Goal: Task Accomplishment & Management: Manage account settings

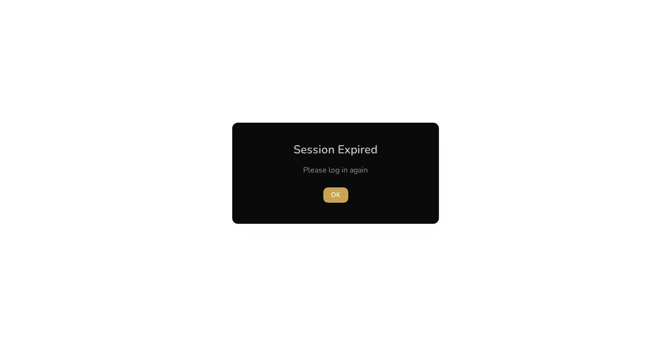
click at [333, 195] on span "OK" at bounding box center [336, 195] width 10 height 10
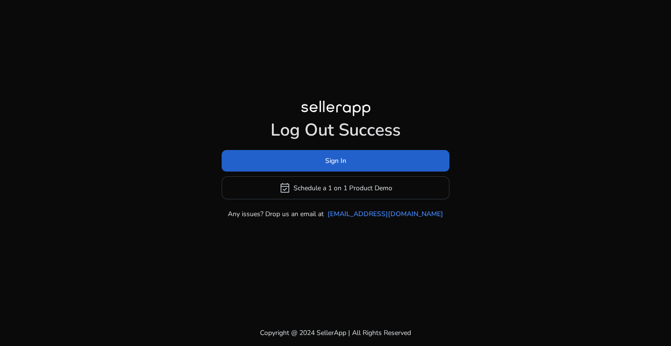
click at [332, 168] on span at bounding box center [336, 161] width 228 height 23
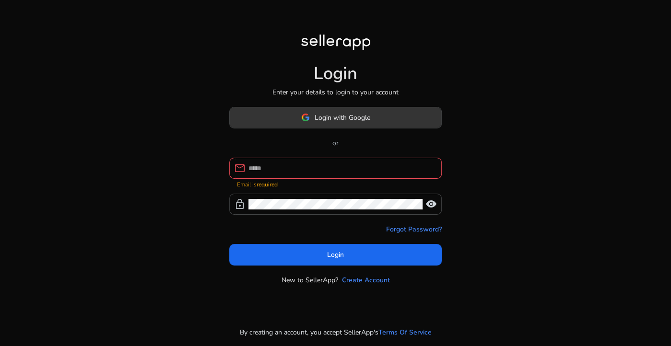
click at [338, 127] on button "Login with Google" at bounding box center [335, 118] width 212 height 22
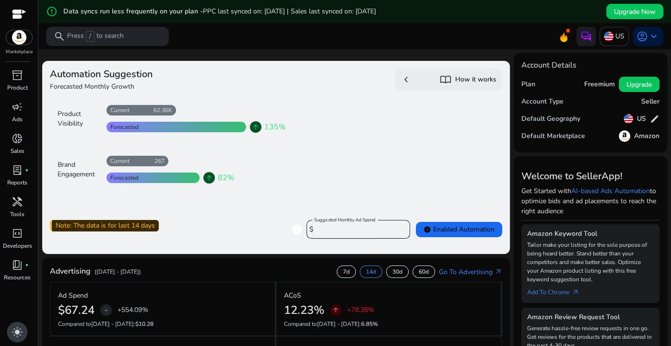
click at [22, 335] on span "light_mode" at bounding box center [18, 333] width 12 height 12
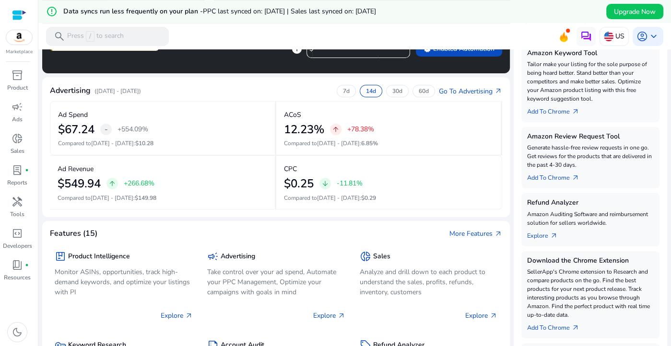
scroll to position [203, 0]
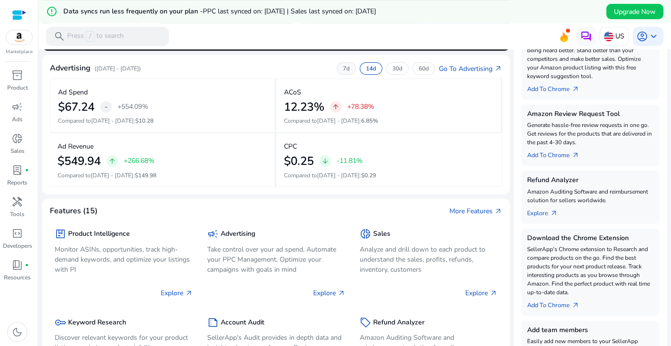
click at [343, 70] on p "7d" at bounding box center [346, 69] width 7 height 8
click at [366, 68] on p "14d" at bounding box center [371, 69] width 10 height 8
click at [401, 68] on p "30d" at bounding box center [397, 69] width 10 height 8
click at [421, 70] on p "60d" at bounding box center [424, 69] width 10 height 8
click at [348, 72] on div "7d" at bounding box center [346, 68] width 19 height 12
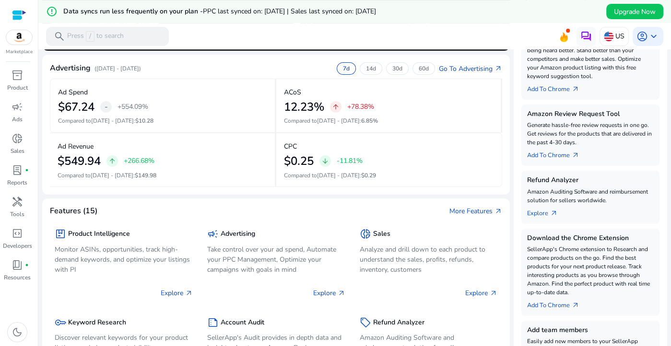
drag, startPoint x: 165, startPoint y: 6, endPoint x: 418, endPoint y: 16, distance: 253.5
click at [418, 16] on div "error_outline Data syncs run less frequently on your plan - PPC last synced on:…" at bounding box center [354, 11] width 633 height 23
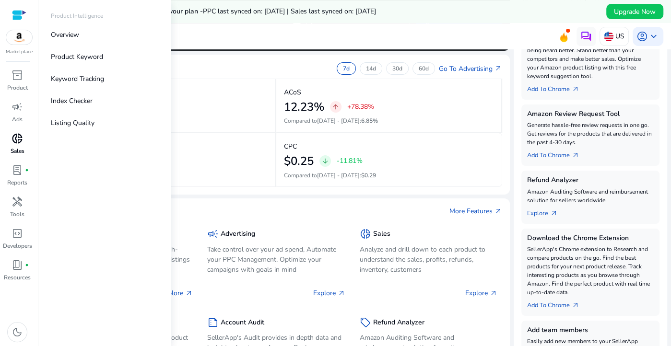
click at [15, 145] on div "donut_small" at bounding box center [17, 138] width 27 height 15
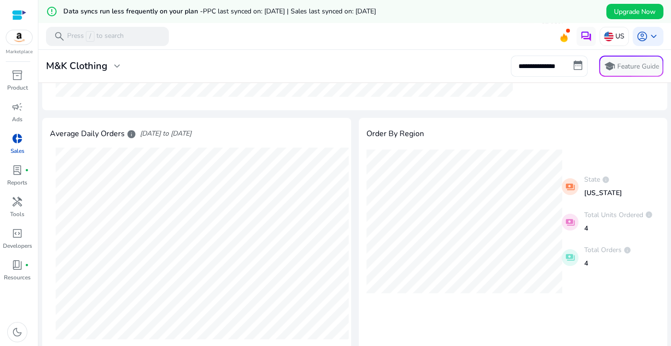
scroll to position [281, 0]
